Goal: Task Accomplishment & Management: Use online tool/utility

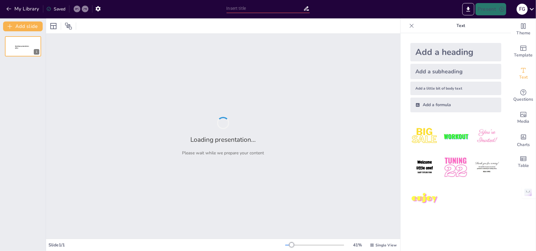
type input "Hive Holdings Mixed-Use Development: Investment Overview and Financial Projecti…"
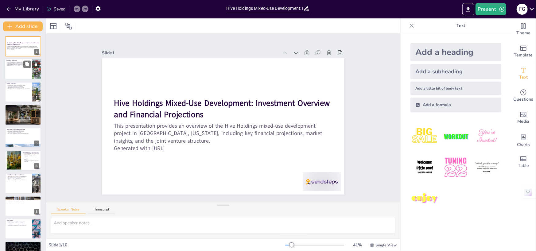
click at [24, 72] on div at bounding box center [23, 69] width 37 height 21
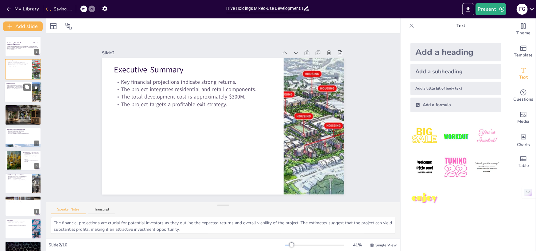
click at [11, 89] on p "The proximity to cultural attractions enhances market appeal." at bounding box center [18, 88] width 24 height 1
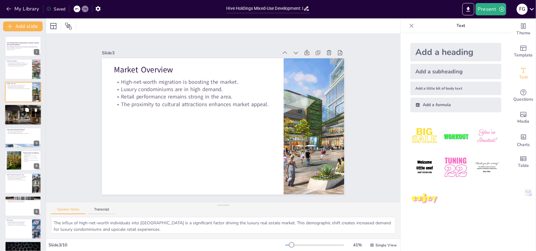
click at [24, 116] on div at bounding box center [23, 115] width 37 height 25
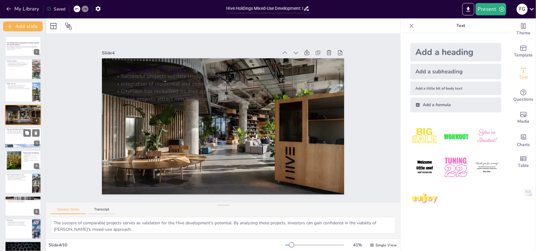
click at [22, 132] on p "Key members contribute unique skills." at bounding box center [22, 132] width 33 height 1
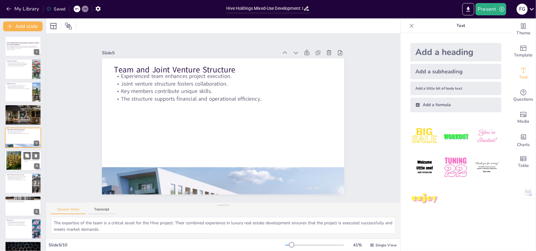
click at [15, 161] on div at bounding box center [13, 160] width 33 height 19
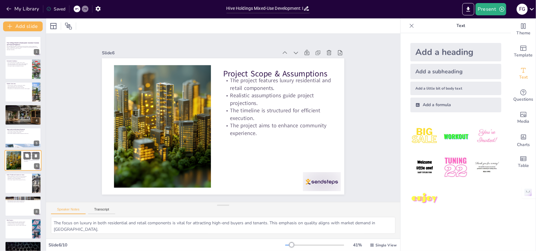
scroll to position [15, 0]
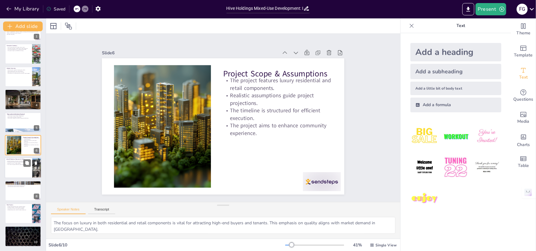
click at [17, 172] on div at bounding box center [23, 168] width 37 height 21
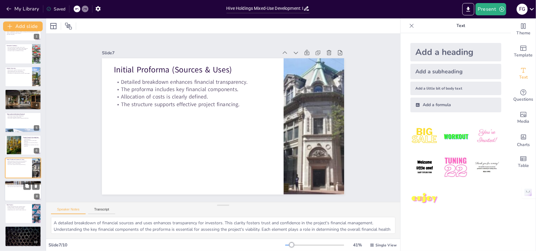
click at [18, 191] on div at bounding box center [23, 190] width 37 height 21
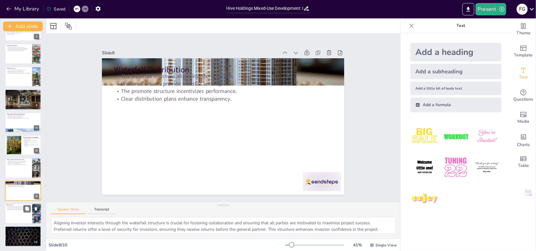
click at [20, 211] on div at bounding box center [23, 213] width 37 height 21
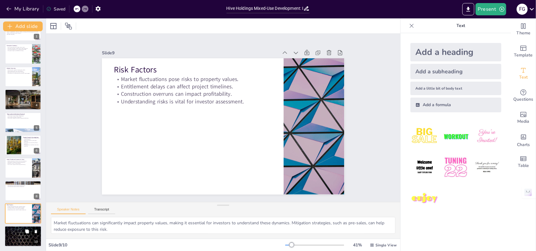
click at [13, 235] on div at bounding box center [23, 236] width 37 height 21
type textarea "Selling the condominiums and retail space is a key component of maximizing inve…"
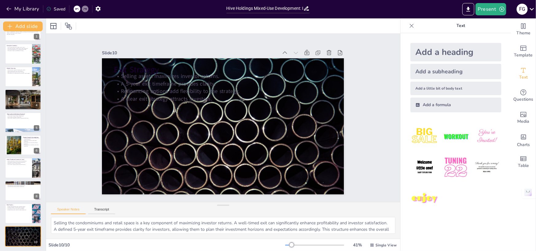
scroll to position [0, 0]
